Goal: Book appointment/travel/reservation

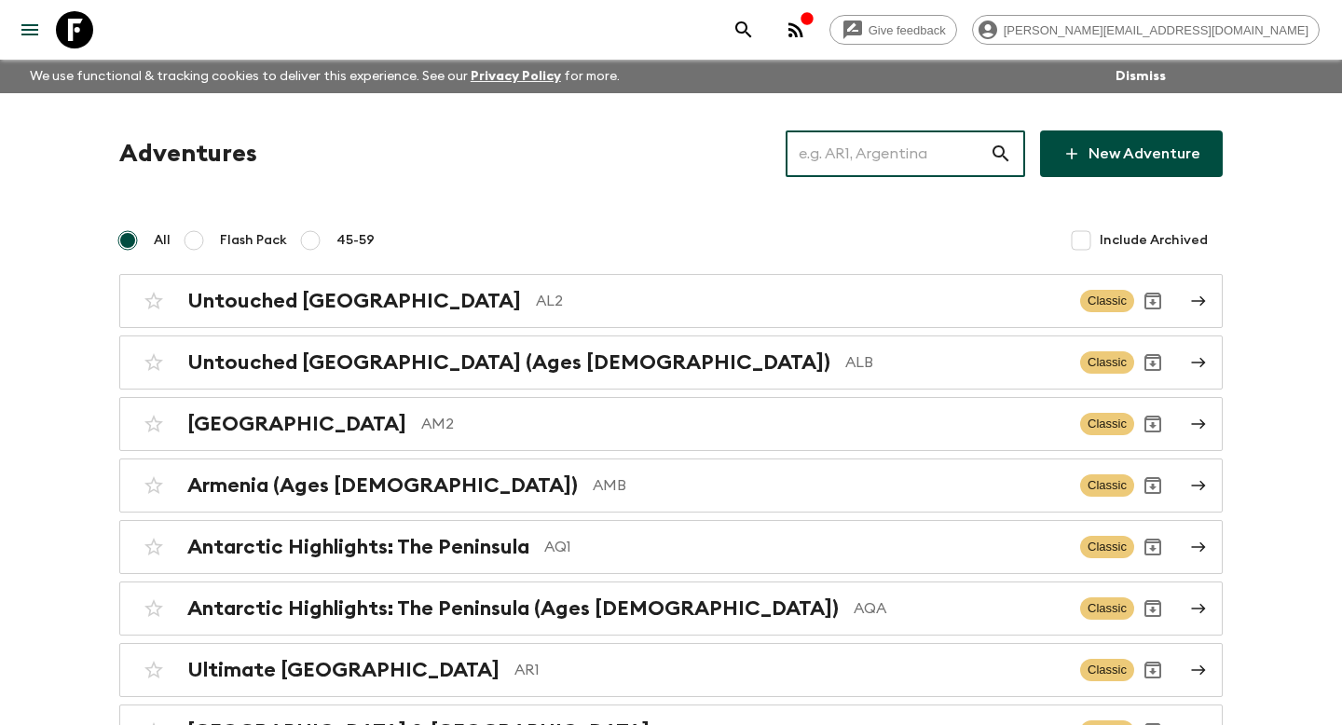
click at [885, 149] on input "text" at bounding box center [888, 154] width 204 height 52
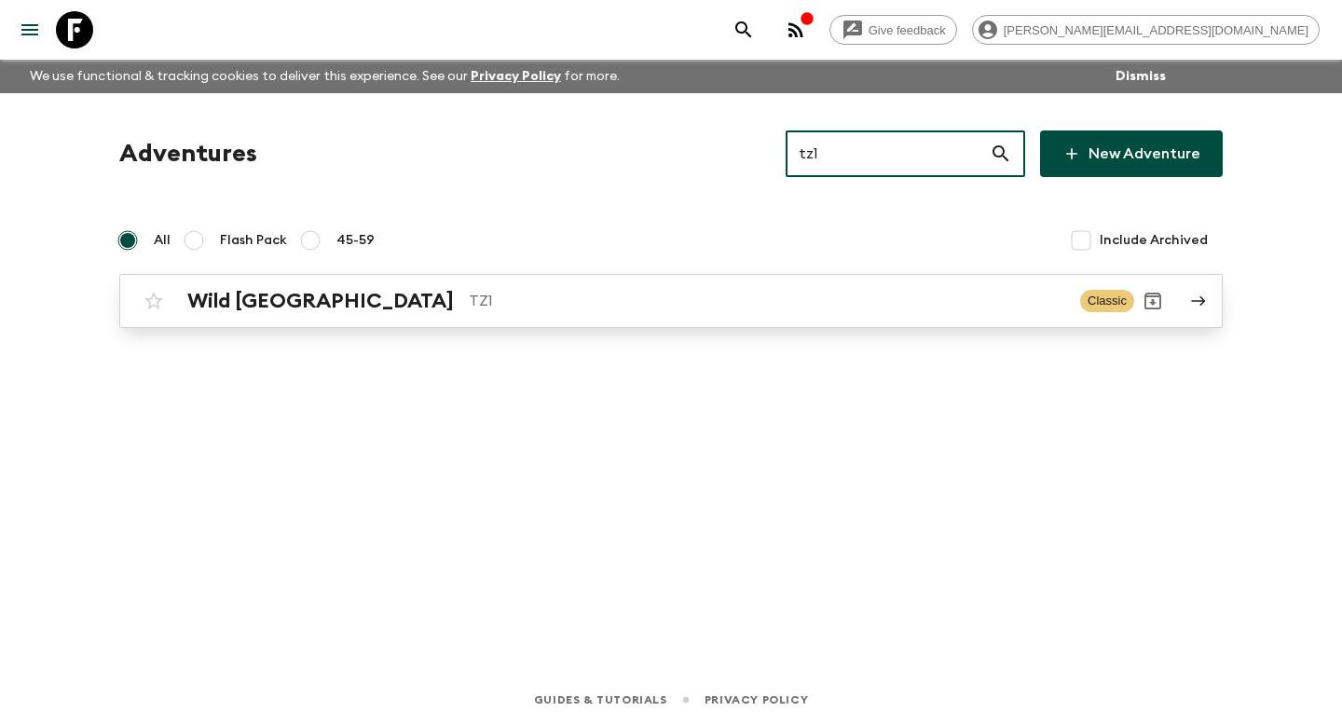
type input "tz1"
click at [281, 303] on h2 "Wild [GEOGRAPHIC_DATA]" at bounding box center [320, 301] width 267 height 24
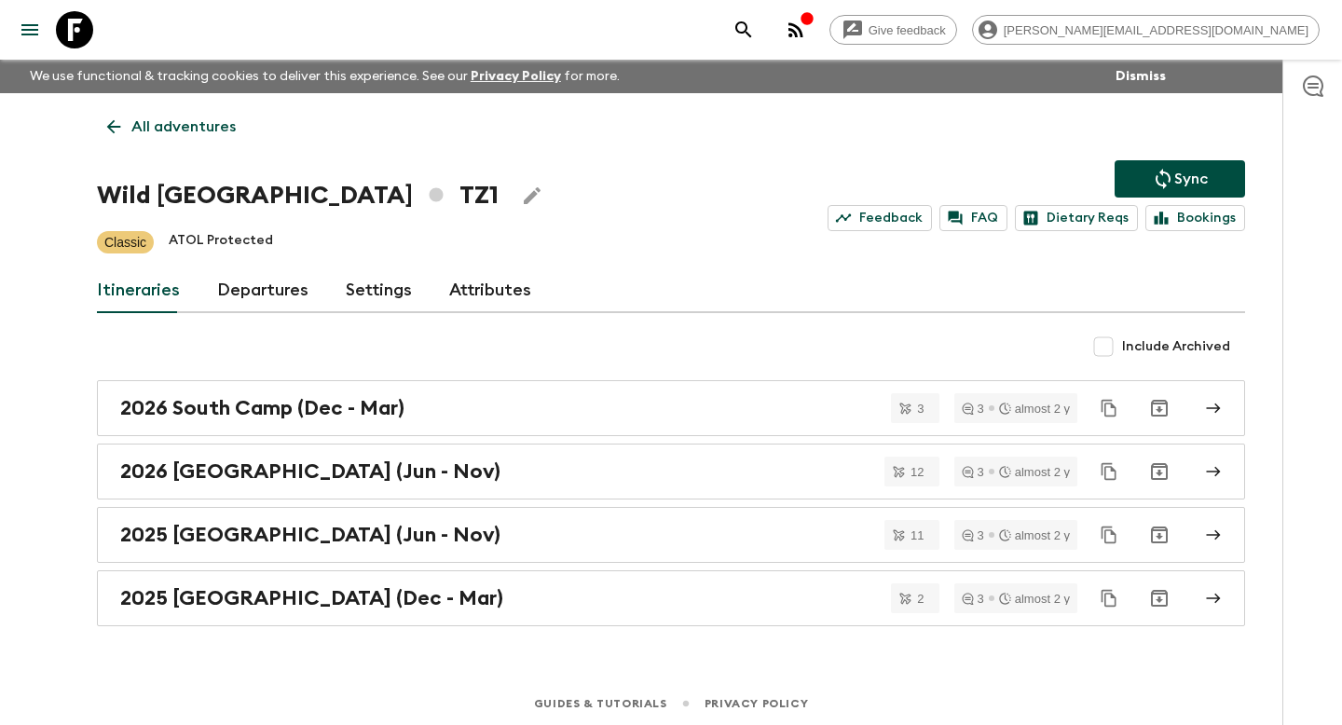
click at [222, 296] on link "Departures" at bounding box center [262, 290] width 91 height 45
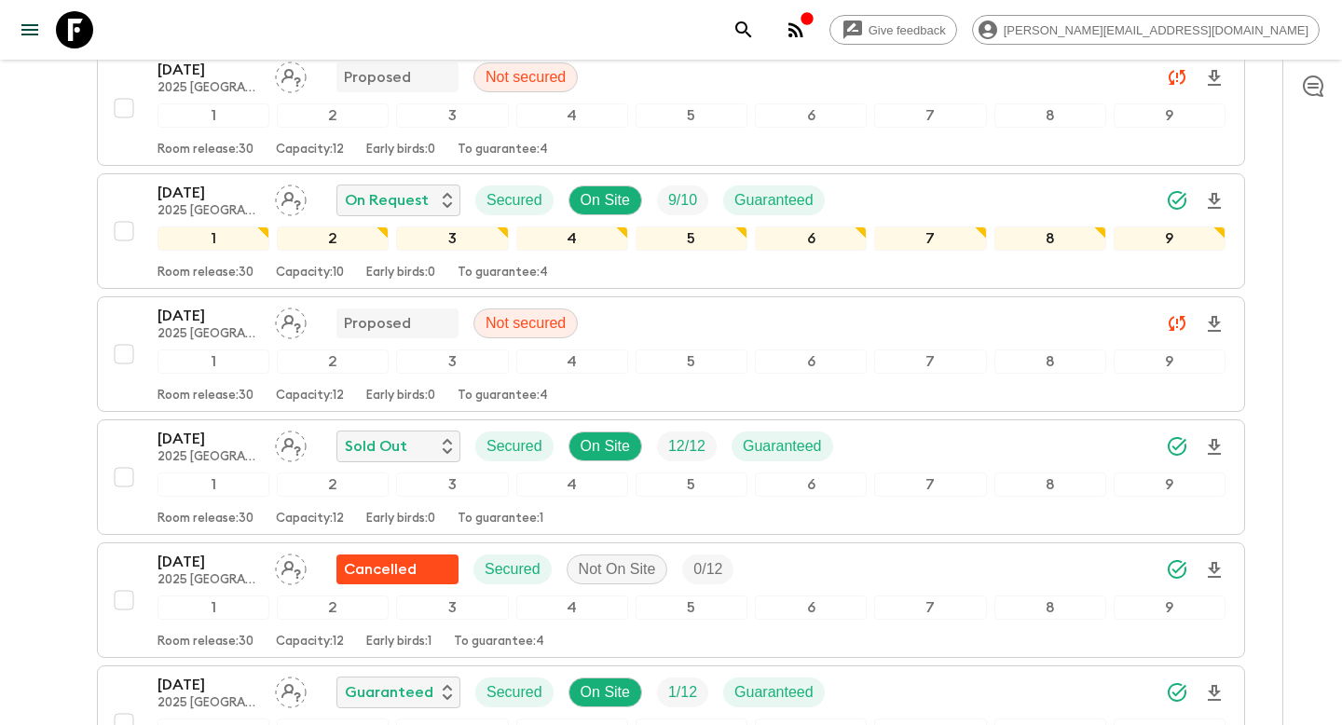
scroll to position [1942, 0]
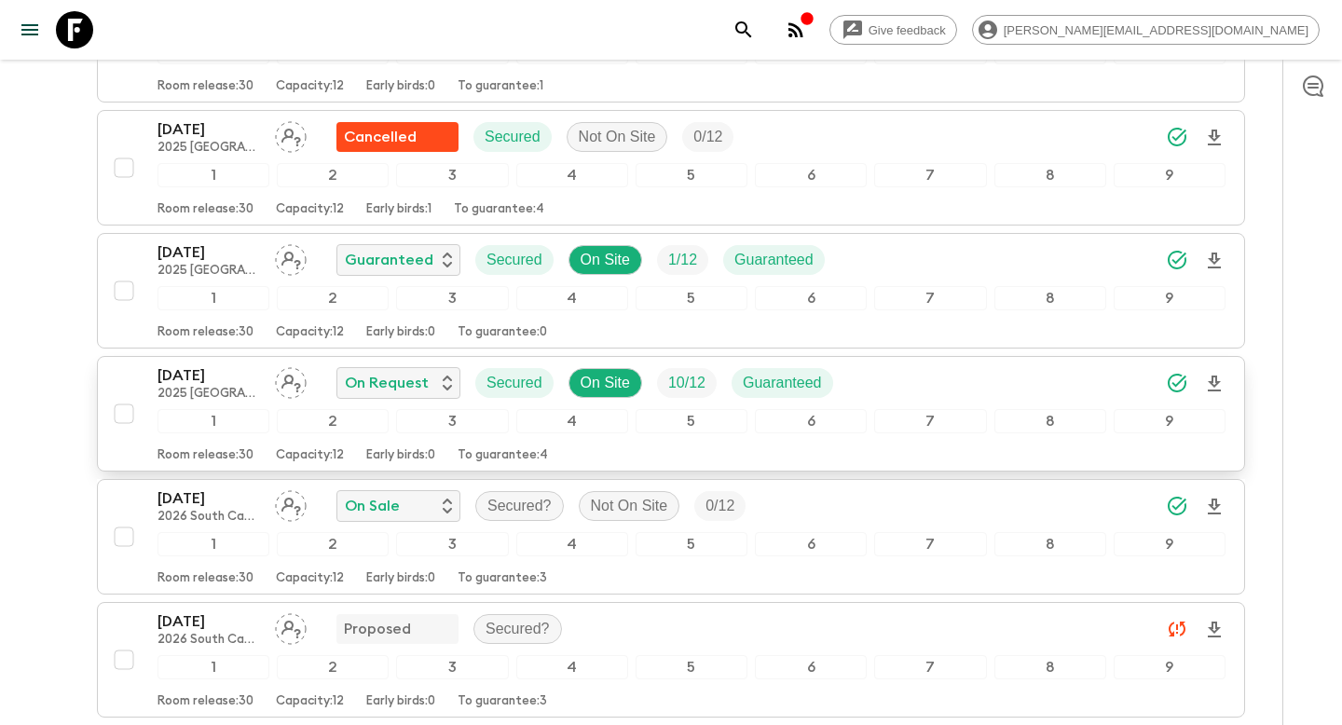
click at [142, 375] on div "[DATE] 2025 [GEOGRAPHIC_DATA] (Dec - Mar) On Request Secured On Site 10 / 12 Gu…" at bounding box center [665, 413] width 1120 height 99
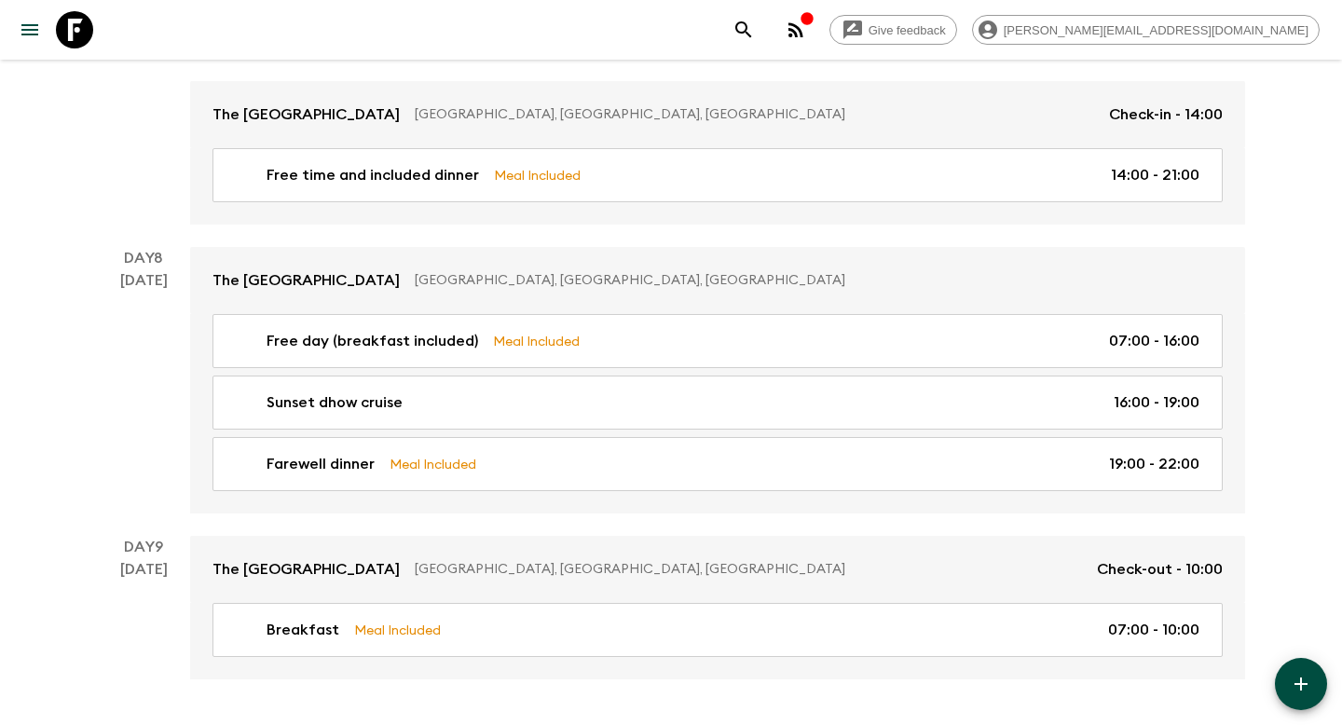
scroll to position [2750, 0]
